Goal: Task Accomplishment & Management: Complete application form

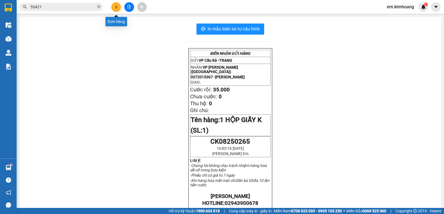
click at [118, 8] on icon "plus" at bounding box center [116, 7] width 4 height 4
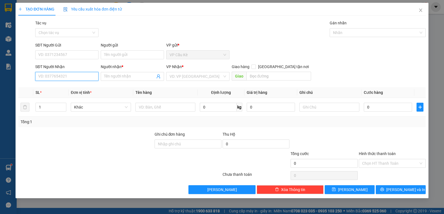
click at [89, 77] on input "SĐT Người Nhận" at bounding box center [66, 76] width 63 height 9
type input "0975242338"
click at [87, 88] on div "0975242338 - TÁM" at bounding box center [67, 88] width 57 height 6
type input "TÁM"
type input "40.000"
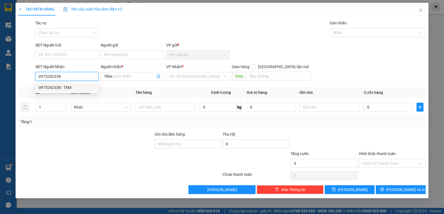
type input "40.000"
type input "0975242338"
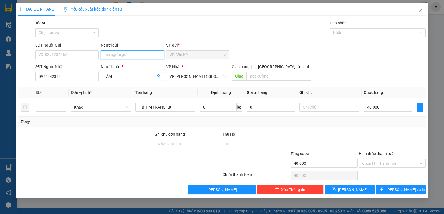
click at [136, 55] on input "Người gửi" at bounding box center [132, 55] width 63 height 9
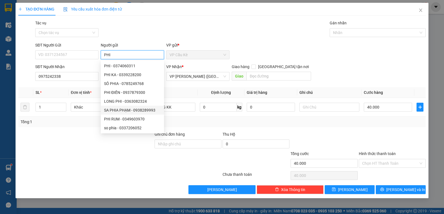
type input "PHI"
drag, startPoint x: 78, startPoint y: 129, endPoint x: 83, endPoint y: 125, distance: 6.3
click at [78, 129] on div "Transit Pickup Surcharge Ids Transit Deliver Surcharge Ids Transit Deliver Surc…" at bounding box center [221, 107] width 407 height 175
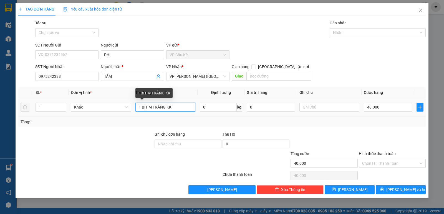
click at [166, 108] on input "1 BỊT M TRẮNG KK" at bounding box center [165, 107] width 60 height 9
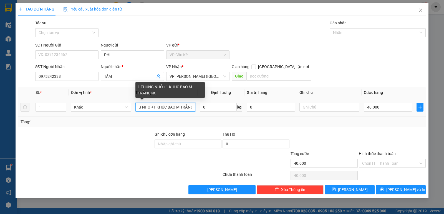
scroll to position [0, 16]
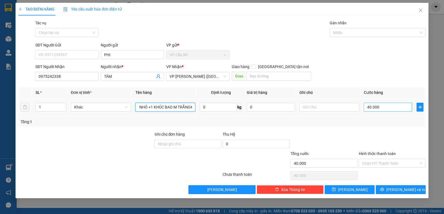
type input "1 THÙNG NHỎ +1 KHÚC BAO M TRẮNGKK"
click at [387, 107] on input "40.000" at bounding box center [388, 107] width 48 height 9
type input "0"
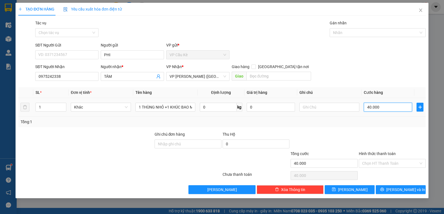
type input "0"
type input "7"
type input "07"
type input "75"
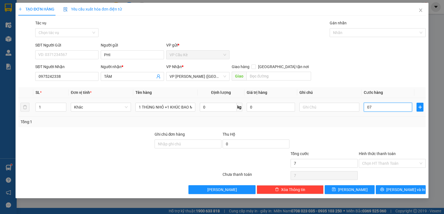
type input "75"
type input "075"
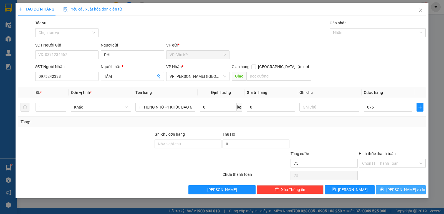
type input "75.000"
click at [405, 190] on span "[PERSON_NAME] và In" at bounding box center [405, 190] width 39 height 6
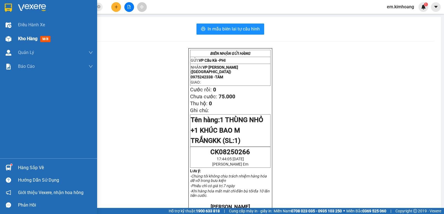
click at [12, 36] on div at bounding box center [9, 39] width 10 height 10
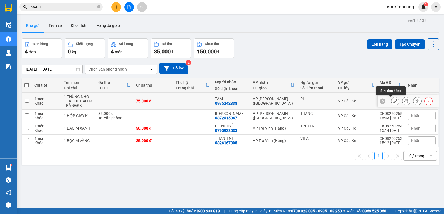
click at [393, 101] on icon at bounding box center [395, 101] width 4 height 4
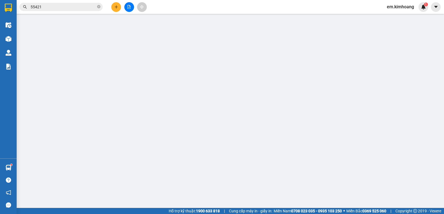
type input "PHI"
type input "0975242338"
type input "TÁM"
type input "75.000"
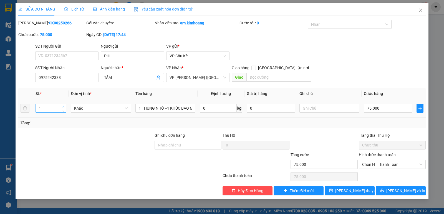
type input "2"
click at [63, 106] on icon "up" at bounding box center [63, 107] width 2 height 2
click at [399, 191] on span "[PERSON_NAME] và In" at bounding box center [405, 191] width 39 height 6
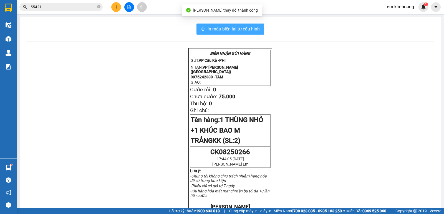
click at [211, 27] on span "In mẫu biên lai tự cấu hình" at bounding box center [234, 29] width 52 height 7
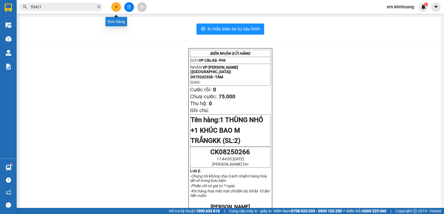
click at [116, 7] on icon "plus" at bounding box center [116, 7] width 4 height 4
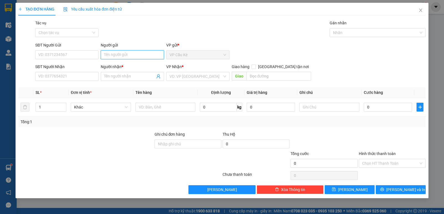
click at [136, 56] on input "Người gửi" at bounding box center [132, 55] width 63 height 9
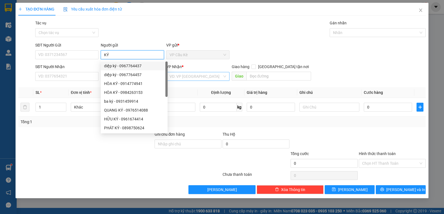
type input "KÝ"
click at [177, 76] on input "search" at bounding box center [196, 76] width 53 height 8
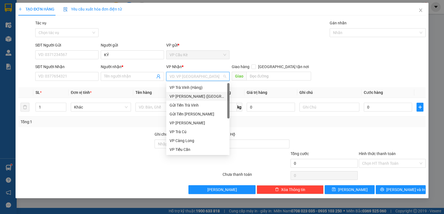
drag, startPoint x: 191, startPoint y: 95, endPoint x: 153, endPoint y: 90, distance: 38.4
click at [188, 96] on div "VP [PERSON_NAME] ([GEOGRAPHIC_DATA])" at bounding box center [198, 97] width 57 height 6
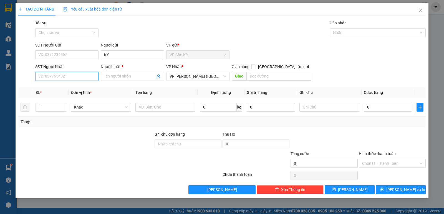
click at [76, 77] on input "SĐT Người Nhận" at bounding box center [66, 76] width 63 height 9
type input "0888908090"
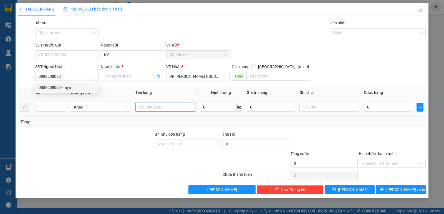
click at [152, 107] on input "text" at bounding box center [165, 107] width 60 height 9
type input "1 THÙNG MÚT NHỎ"
click at [406, 104] on input "0" at bounding box center [388, 107] width 48 height 9
type input "3"
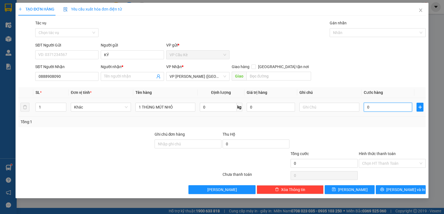
type input "3"
type input "35"
type input "35.000"
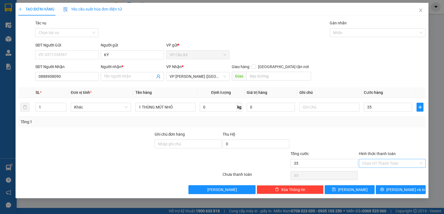
type input "35.000"
click at [402, 162] on input "Hình thức thanh toán" at bounding box center [390, 164] width 56 height 8
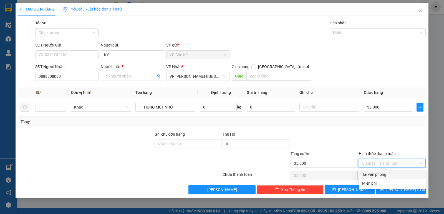
click at [408, 175] on div "Tại văn phòng" at bounding box center [392, 175] width 60 height 6
type input "0"
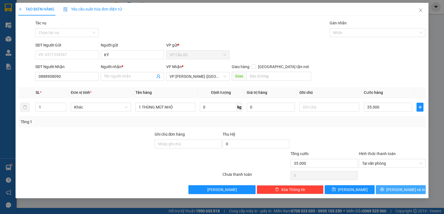
click at [403, 191] on span "[PERSON_NAME] và In" at bounding box center [405, 190] width 39 height 6
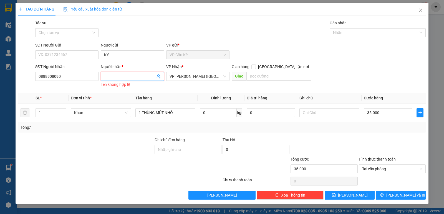
click at [130, 74] on input "Người nhận *" at bounding box center [129, 77] width 51 height 6
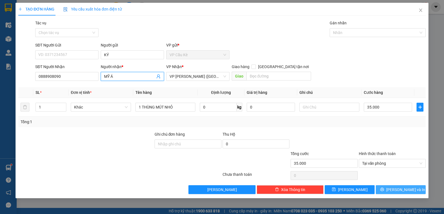
type input "MỸ Á"
click at [402, 190] on span "[PERSON_NAME] và In" at bounding box center [405, 190] width 39 height 6
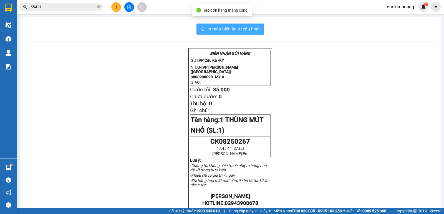
click at [245, 28] on span "In mẫu biên lai tự cấu hình" at bounding box center [234, 29] width 52 height 7
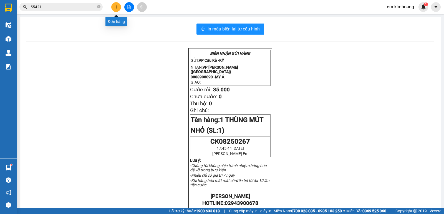
drag, startPoint x: 118, startPoint y: 8, endPoint x: 114, endPoint y: 27, distance: 18.7
click at [116, 16] on body "Kết quả tìm kiếm ( 10 ) Bộ lọc Mã ĐH Trạng thái Món hàng Thu hộ Tổng cước Chưa …" at bounding box center [222, 107] width 444 height 214
click at [117, 5] on icon "plus" at bounding box center [116, 7] width 4 height 4
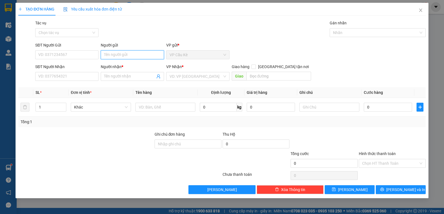
click at [134, 54] on input "Người gửi" at bounding box center [132, 55] width 63 height 9
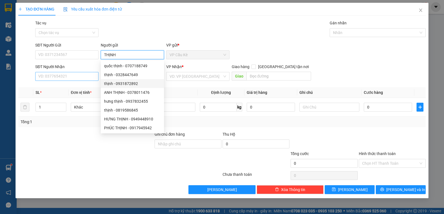
type input "THỊNH"
click at [82, 77] on input "SĐT Người Nhận" at bounding box center [66, 76] width 63 height 9
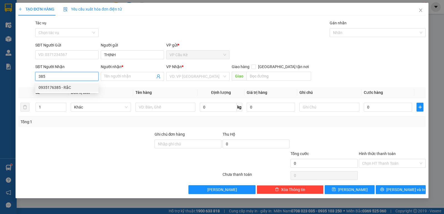
click at [84, 85] on div "0935176385 - RắC" at bounding box center [67, 88] width 57 height 6
type input "0935176385"
type input "RắC"
type input "35.000"
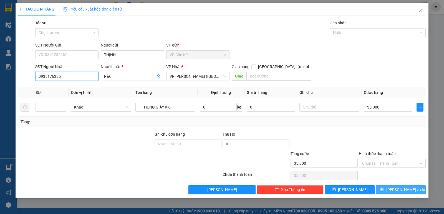
type input "0935176385"
click at [406, 190] on span "[PERSON_NAME] và In" at bounding box center [405, 190] width 39 height 6
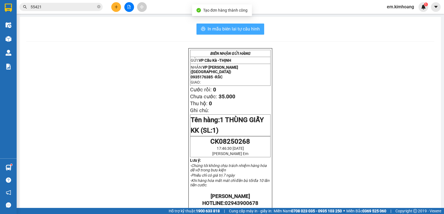
click at [242, 28] on span "In mẫu biên lai tự cấu hình" at bounding box center [234, 29] width 52 height 7
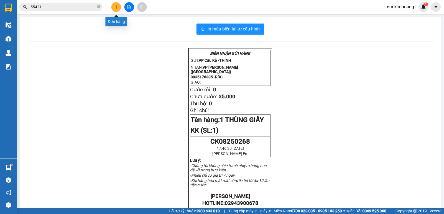
click at [114, 5] on button at bounding box center [116, 7] width 10 height 10
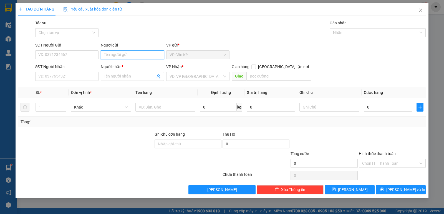
click at [149, 57] on input "Người gửi" at bounding box center [132, 55] width 63 height 9
type input "HỬU"
click at [88, 76] on input "SĐT Người Nhận" at bounding box center [66, 76] width 63 height 9
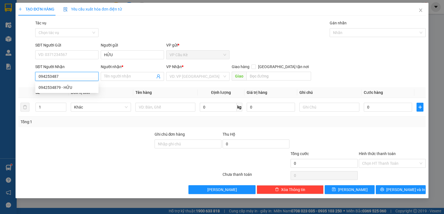
type input "0942534879"
click at [90, 90] on div "0942534879 - HỮU" at bounding box center [67, 88] width 57 height 6
type input "HỮU"
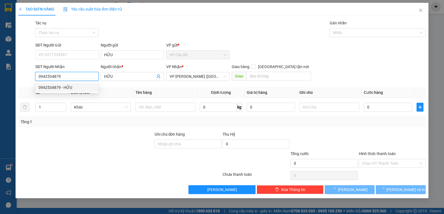
type input "150.000"
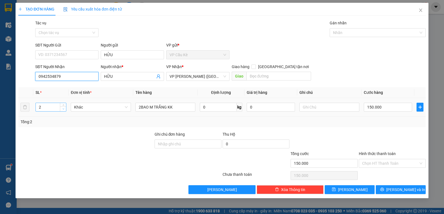
type input "0942534879"
type input "1"
click at [63, 109] on icon "down" at bounding box center [63, 109] width 2 height 1
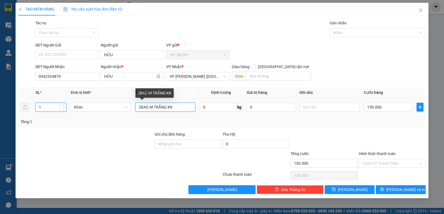
click at [140, 106] on input "2BAO M TRẮNG KK" at bounding box center [165, 107] width 60 height 9
type input "1 BAO M TRẮNG KK"
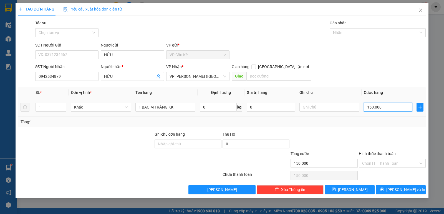
click at [395, 109] on input "150.000" at bounding box center [388, 107] width 48 height 9
type input "0"
type input "6"
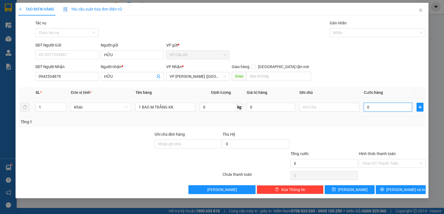
type input "6"
type input "06"
type input "60"
type input "060"
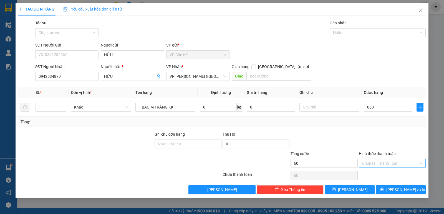
type input "60.000"
click at [401, 163] on input "Hình thức thanh toán" at bounding box center [390, 164] width 56 height 8
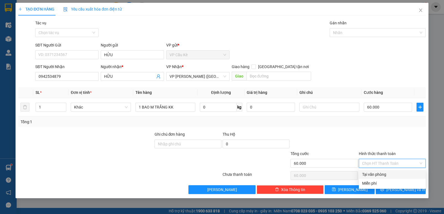
click at [402, 176] on div "Tại văn phòng" at bounding box center [392, 175] width 60 height 6
type input "0"
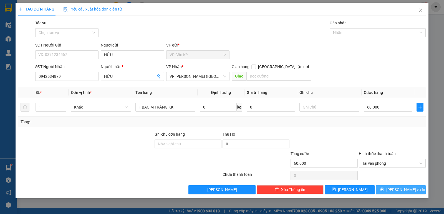
click at [400, 189] on span "[PERSON_NAME] và In" at bounding box center [405, 190] width 39 height 6
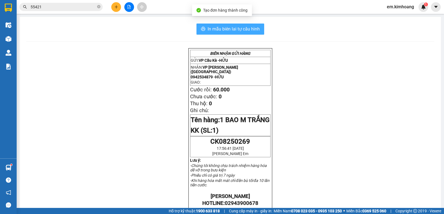
click at [245, 25] on button "In mẫu biên lai tự cấu hình" at bounding box center [230, 29] width 68 height 11
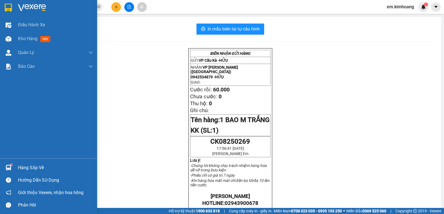
click at [28, 166] on div "Hàng sắp về" at bounding box center [55, 168] width 75 height 8
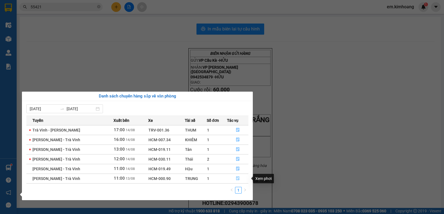
click at [239, 178] on icon "file-done" at bounding box center [238, 179] width 4 height 4
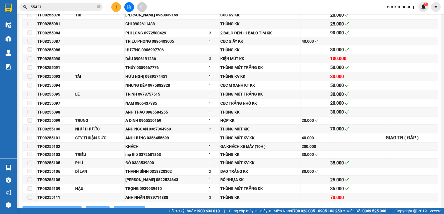
type input "[DATE]"
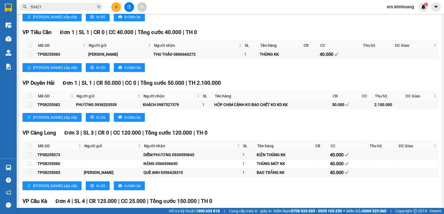
scroll to position [584, 0]
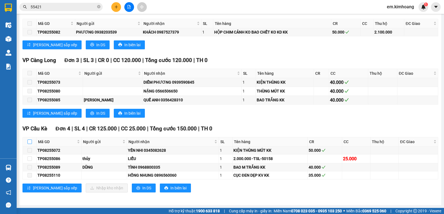
click at [29, 142] on input "checkbox" at bounding box center [29, 142] width 4 height 4
checkbox input "true"
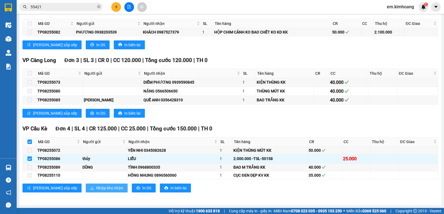
click at [96, 186] on span "Nhập kho nhận" at bounding box center [109, 188] width 27 height 6
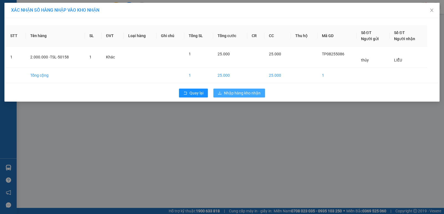
click at [231, 93] on span "Nhập hàng kho nhận" at bounding box center [242, 93] width 37 height 6
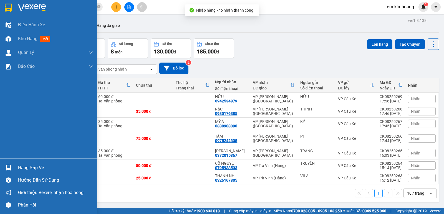
click at [21, 166] on div "Hàng sắp về" at bounding box center [55, 168] width 75 height 8
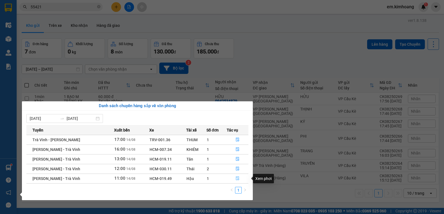
click at [236, 179] on icon "file-done" at bounding box center [238, 179] width 4 height 4
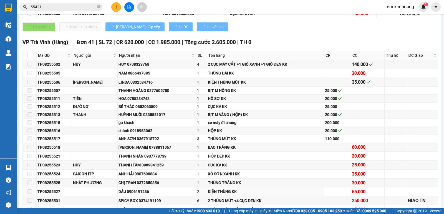
type input "[DATE]"
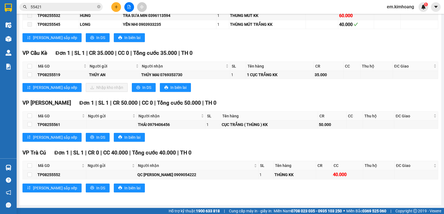
scroll to position [837, 0]
click at [29, 67] on input "checkbox" at bounding box center [29, 66] width 4 height 4
checkbox input "true"
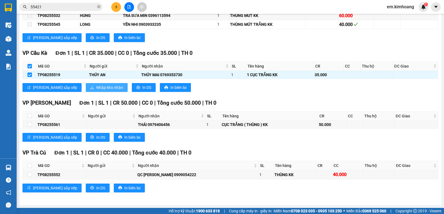
click at [90, 87] on icon "download" at bounding box center [91, 87] width 3 height 3
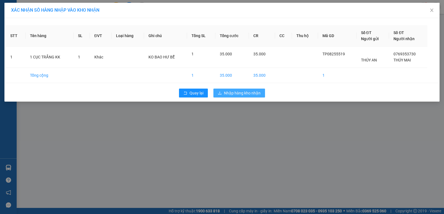
click at [253, 92] on span "Nhập hàng kho nhận" at bounding box center [242, 93] width 37 height 6
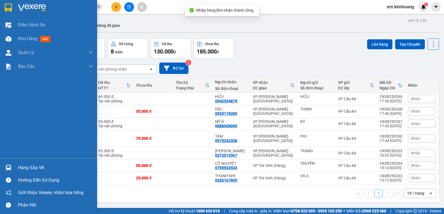
click at [12, 166] on div at bounding box center [9, 168] width 10 height 10
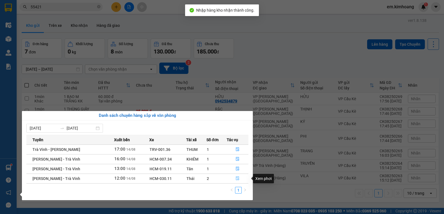
click at [237, 178] on icon "file-done" at bounding box center [238, 179] width 4 height 4
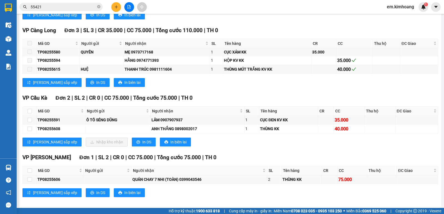
scroll to position [612, 0]
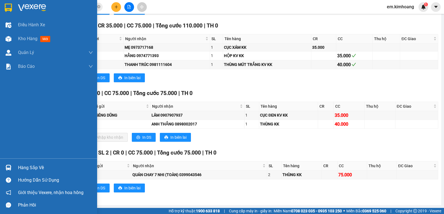
click at [21, 168] on div "Hàng sắp về" at bounding box center [55, 168] width 75 height 8
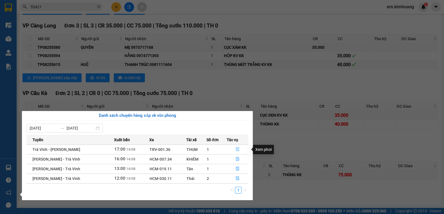
click at [234, 149] on button "button" at bounding box center [237, 149] width 21 height 9
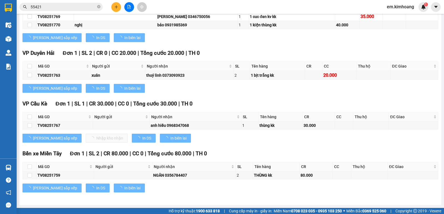
scroll to position [239, 0]
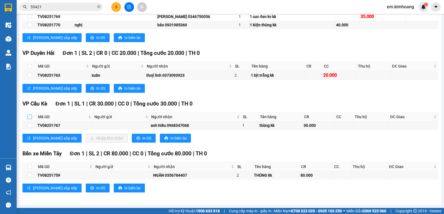
drag, startPoint x: 29, startPoint y: 116, endPoint x: 32, endPoint y: 118, distance: 3.0
click at [29, 116] on input "checkbox" at bounding box center [29, 117] width 4 height 4
checkbox input "true"
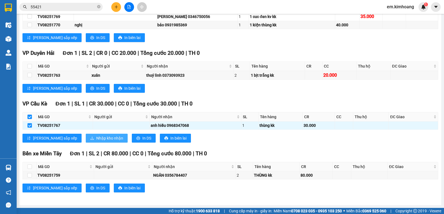
click at [96, 137] on span "Nhập kho nhận" at bounding box center [109, 138] width 27 height 6
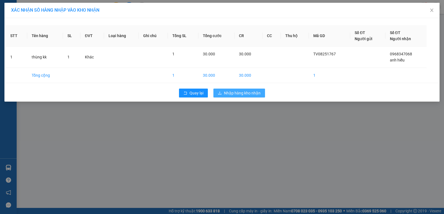
click at [228, 91] on span "Nhập hàng kho nhận" at bounding box center [242, 93] width 37 height 6
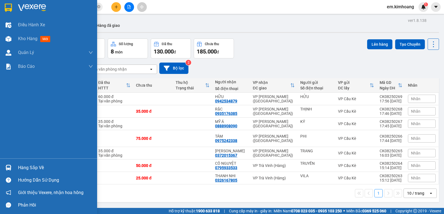
click at [29, 167] on div "Hàng sắp về" at bounding box center [55, 168] width 75 height 8
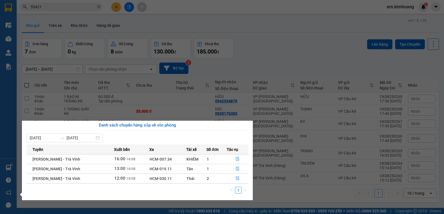
click at [310, 65] on section "Kết quả tìm kiếm ( 10 ) Bộ lọc Mã ĐH Trạng thái Món hàng Thu hộ Tổng cước Chưa …" at bounding box center [222, 107] width 444 height 214
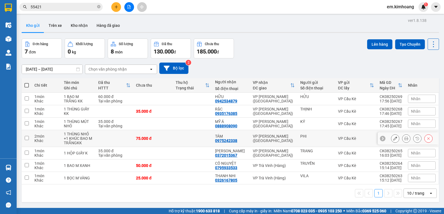
scroll to position [26, 0]
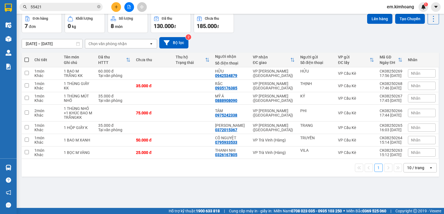
drag, startPoint x: 60, startPoint y: 86, endPoint x: 56, endPoint y: 79, distance: 7.6
click at [57, 82] on td "1 món Khác" at bounding box center [46, 86] width 29 height 12
checkbox input "true"
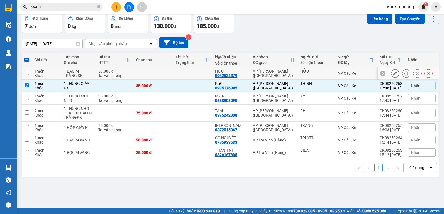
drag, startPoint x: 57, startPoint y: 79, endPoint x: 57, endPoint y: 72, distance: 7.2
click at [57, 76] on div "Khác" at bounding box center [46, 76] width 24 height 4
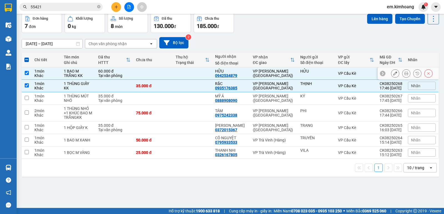
click at [59, 78] on td "1 món Khác" at bounding box center [46, 73] width 29 height 12
checkbox input "false"
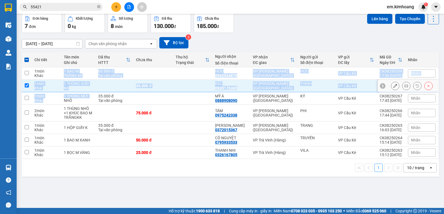
drag, startPoint x: 62, startPoint y: 91, endPoint x: 65, endPoint y: 96, distance: 5.6
click at [64, 104] on tbody "1 món Khác 1 BAO M TRẮNG KK 60.000 đ Tại văn phòng HỮU 0942534879 VP [PERSON_NA…" at bounding box center [230, 113] width 417 height 92
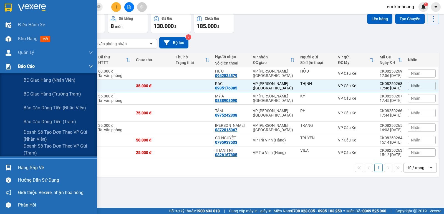
click at [0, 72] on div "Báo cáo" at bounding box center [48, 67] width 97 height 14
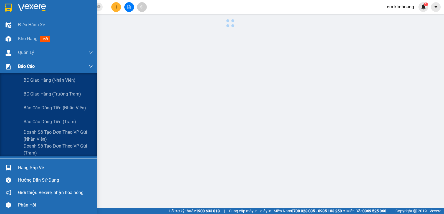
click at [1, 69] on div "Báo cáo" at bounding box center [48, 67] width 97 height 14
click at [0, 61] on div "Báo cáo" at bounding box center [48, 67] width 97 height 14
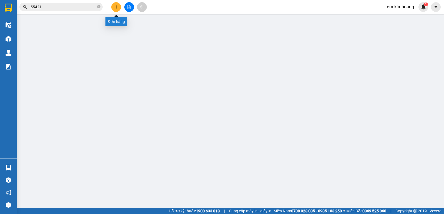
click at [118, 9] on button at bounding box center [116, 7] width 10 height 10
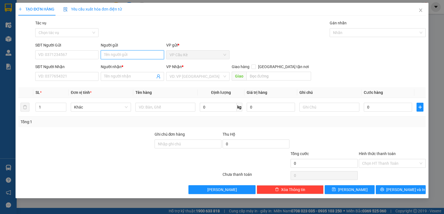
click at [132, 55] on input "Người gửi" at bounding box center [132, 55] width 63 height 9
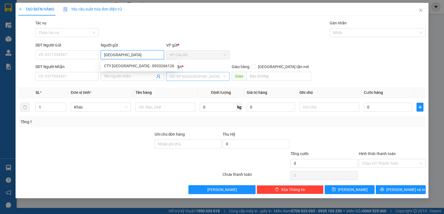
type input "[GEOGRAPHIC_DATA]"
click at [201, 75] on input "search" at bounding box center [196, 76] width 53 height 8
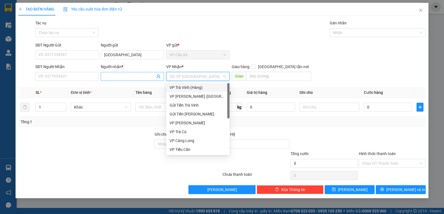
click at [113, 78] on input "Người nhận *" at bounding box center [129, 77] width 51 height 6
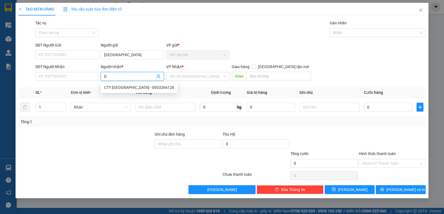
type input "DT"
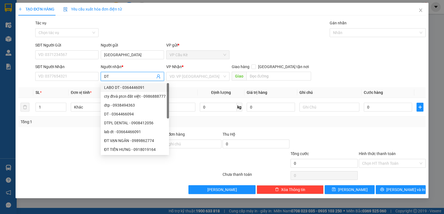
click at [124, 85] on div "LABO DT - 0364446091" at bounding box center [135, 88] width 62 height 6
type input "0364446091"
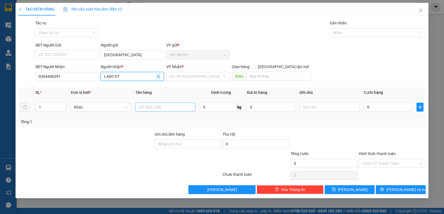
type input "LABO DT"
click at [166, 106] on input "text" at bounding box center [165, 107] width 60 height 9
type input "1 HỘP NHỎ KK"
click at [386, 110] on input "0" at bounding box center [388, 107] width 48 height 9
type input "3"
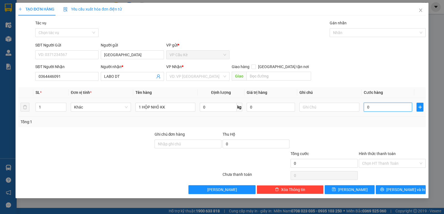
type input "3"
type input "35"
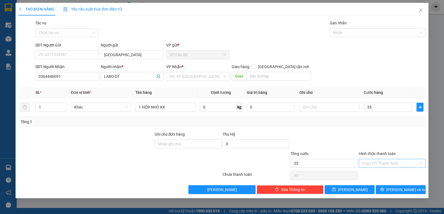
type input "35.000"
click at [399, 165] on input "Hình thức thanh toán" at bounding box center [390, 164] width 56 height 8
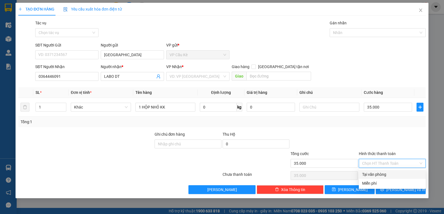
click at [403, 175] on div "Tại văn phòng" at bounding box center [392, 175] width 60 height 6
type input "0"
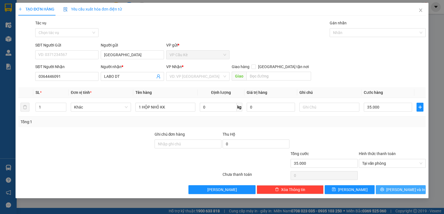
drag, startPoint x: 402, startPoint y: 190, endPoint x: 382, endPoint y: 170, distance: 28.3
click at [402, 188] on span "[PERSON_NAME] và In" at bounding box center [405, 190] width 39 height 6
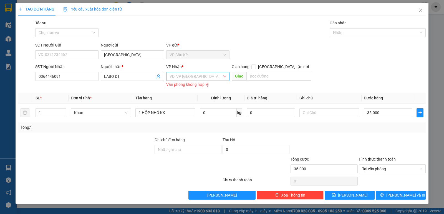
click at [199, 75] on input "search" at bounding box center [196, 76] width 53 height 8
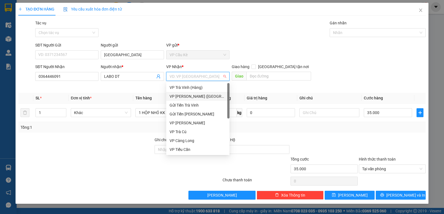
click at [206, 98] on div "VP [PERSON_NAME] ([GEOGRAPHIC_DATA])" at bounding box center [198, 97] width 57 height 6
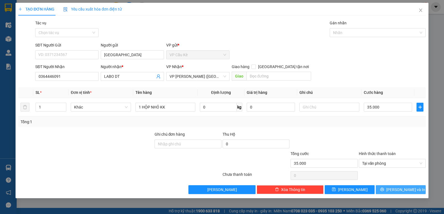
click at [384, 186] on button "[PERSON_NAME] và In" at bounding box center [401, 190] width 50 height 9
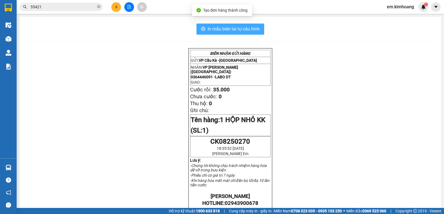
click at [226, 26] on span "In mẫu biên lai tự cấu hình" at bounding box center [234, 29] width 52 height 7
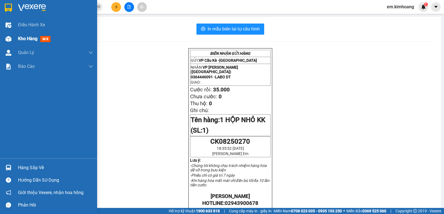
click at [14, 39] on div "Kho hàng mới" at bounding box center [48, 39] width 97 height 14
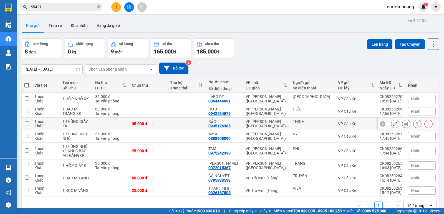
click at [404, 125] on icon at bounding box center [406, 124] width 4 height 4
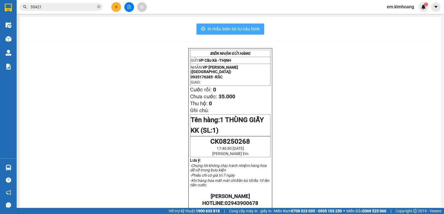
click at [248, 29] on span "In mẫu biên lai tự cấu hình" at bounding box center [234, 29] width 52 height 7
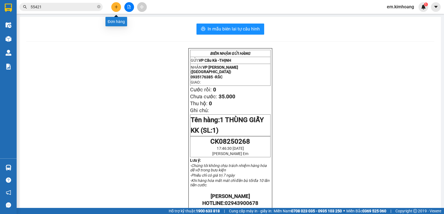
click at [118, 8] on button at bounding box center [116, 7] width 10 height 10
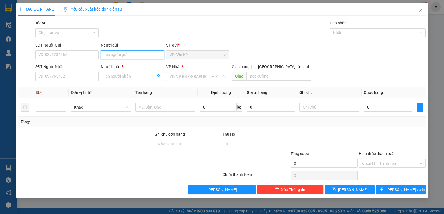
click at [154, 54] on input "Người gửi" at bounding box center [132, 55] width 63 height 9
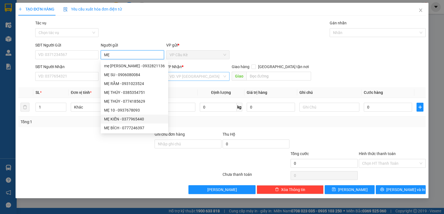
type input "MẸ"
click at [212, 76] on input "search" at bounding box center [196, 76] width 53 height 8
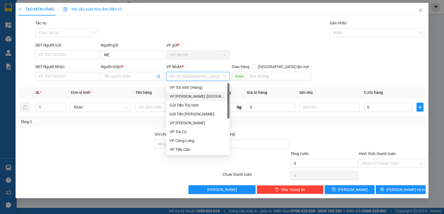
drag, startPoint x: 214, startPoint y: 95, endPoint x: 200, endPoint y: 94, distance: 14.2
click at [214, 95] on div "VP [PERSON_NAME] ([GEOGRAPHIC_DATA])" at bounding box center [198, 97] width 57 height 6
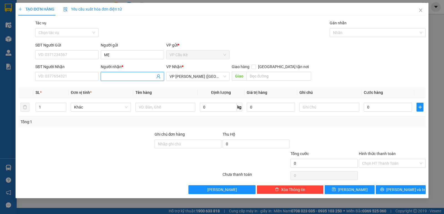
click at [128, 76] on input "Người nhận *" at bounding box center [129, 77] width 51 height 6
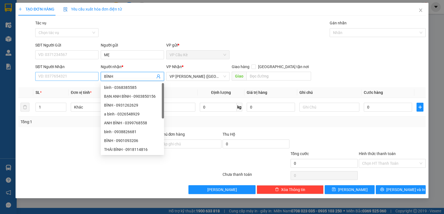
type input "BÌNH"
click at [79, 74] on input "SĐT Người Nhận" at bounding box center [66, 76] width 63 height 9
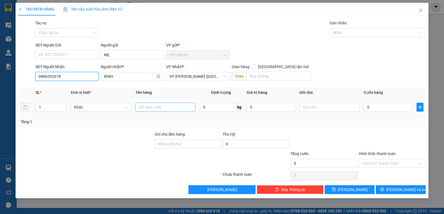
type input "0886292678"
drag, startPoint x: 181, startPoint y: 108, endPoint x: 175, endPoint y: 108, distance: 5.6
click at [175, 108] on input "text" at bounding box center [165, 107] width 60 height 9
type input "1 THÙNG MÚT KK"
click at [395, 104] on input "0" at bounding box center [388, 107] width 48 height 9
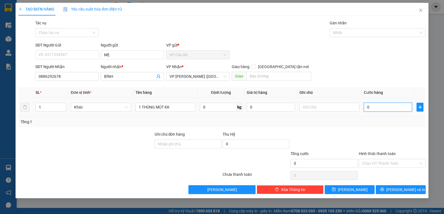
type input "4"
type input "40"
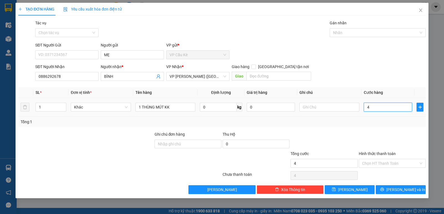
type input "40"
type input "40.000"
drag, startPoint x: 397, startPoint y: 165, endPoint x: 397, endPoint y: 173, distance: 8.3
click at [398, 166] on input "Hình thức thanh toán" at bounding box center [390, 164] width 56 height 8
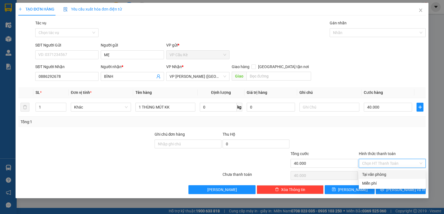
click at [397, 174] on div "Tại văn phòng" at bounding box center [392, 175] width 60 height 6
type input "0"
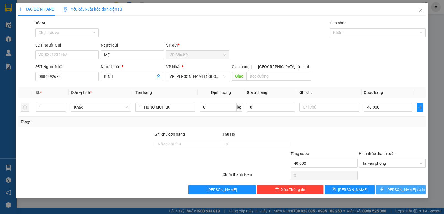
click at [396, 191] on span "[PERSON_NAME] và In" at bounding box center [405, 190] width 39 height 6
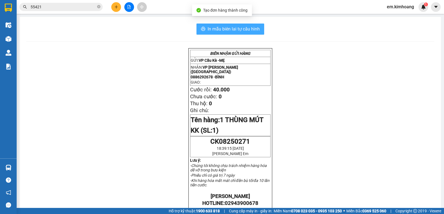
click at [237, 29] on span "In mẫu biên lai tự cấu hình" at bounding box center [234, 29] width 52 height 7
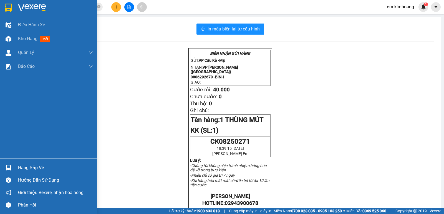
click at [0, 162] on div "Hàng sắp về" at bounding box center [48, 168] width 97 height 12
click at [0, 162] on div "Điều hành xe Kho hàng mới Quản [PERSON_NAME] lý chuyến Quản lý khách hàng mới B…" at bounding box center [48, 107] width 97 height 214
